Goal: Task Accomplishment & Management: Manage account settings

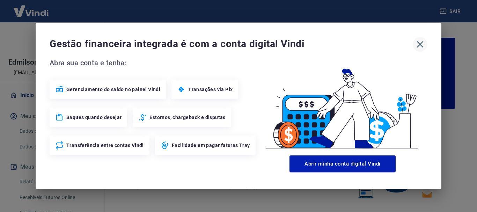
click at [414, 41] on button "button" at bounding box center [420, 44] width 15 height 15
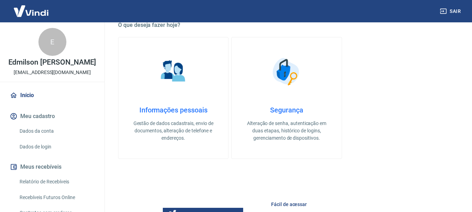
scroll to position [210, 0]
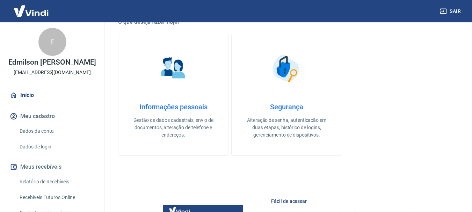
click at [69, 184] on link "Relatório de Recebíveis" at bounding box center [56, 182] width 79 height 14
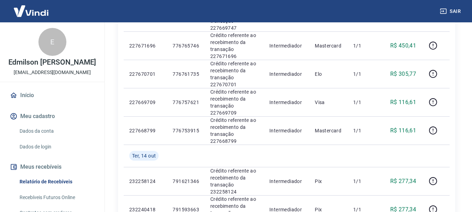
scroll to position [349, 0]
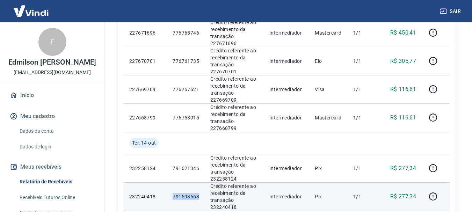
drag, startPoint x: 173, startPoint y: 140, endPoint x: 197, endPoint y: 140, distance: 24.5
click at [197, 193] on p "791593663" at bounding box center [186, 196] width 27 height 7
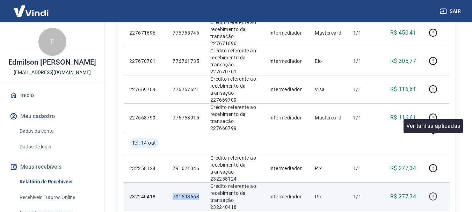
click at [434, 192] on icon "button" at bounding box center [433, 196] width 9 height 9
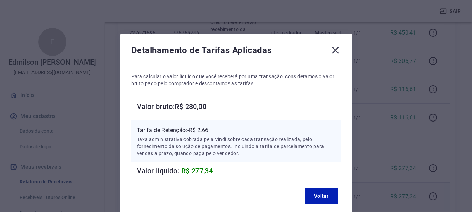
click at [337, 46] on icon at bounding box center [335, 50] width 11 height 11
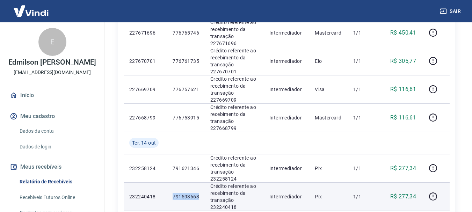
drag, startPoint x: 165, startPoint y: 137, endPoint x: 198, endPoint y: 138, distance: 33.9
click at [198, 182] on tr "232240418 791593663 Crédito referente ao recebimento da transação 232240418 Int…" at bounding box center [287, 196] width 326 height 28
copy tr "791593663"
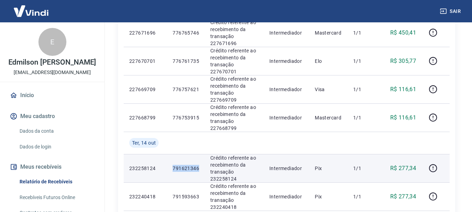
drag, startPoint x: 173, startPoint y: 118, endPoint x: 198, endPoint y: 120, distance: 25.6
click at [198, 165] on p "791621346" at bounding box center [186, 168] width 27 height 7
copy p "791621346"
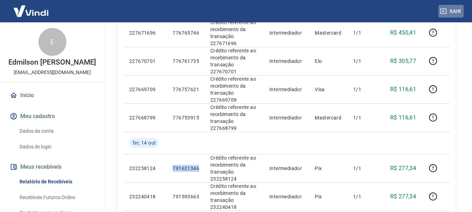
click at [450, 10] on button "Sair" at bounding box center [450, 11] width 25 height 13
